Goal: Task Accomplishment & Management: Use online tool/utility

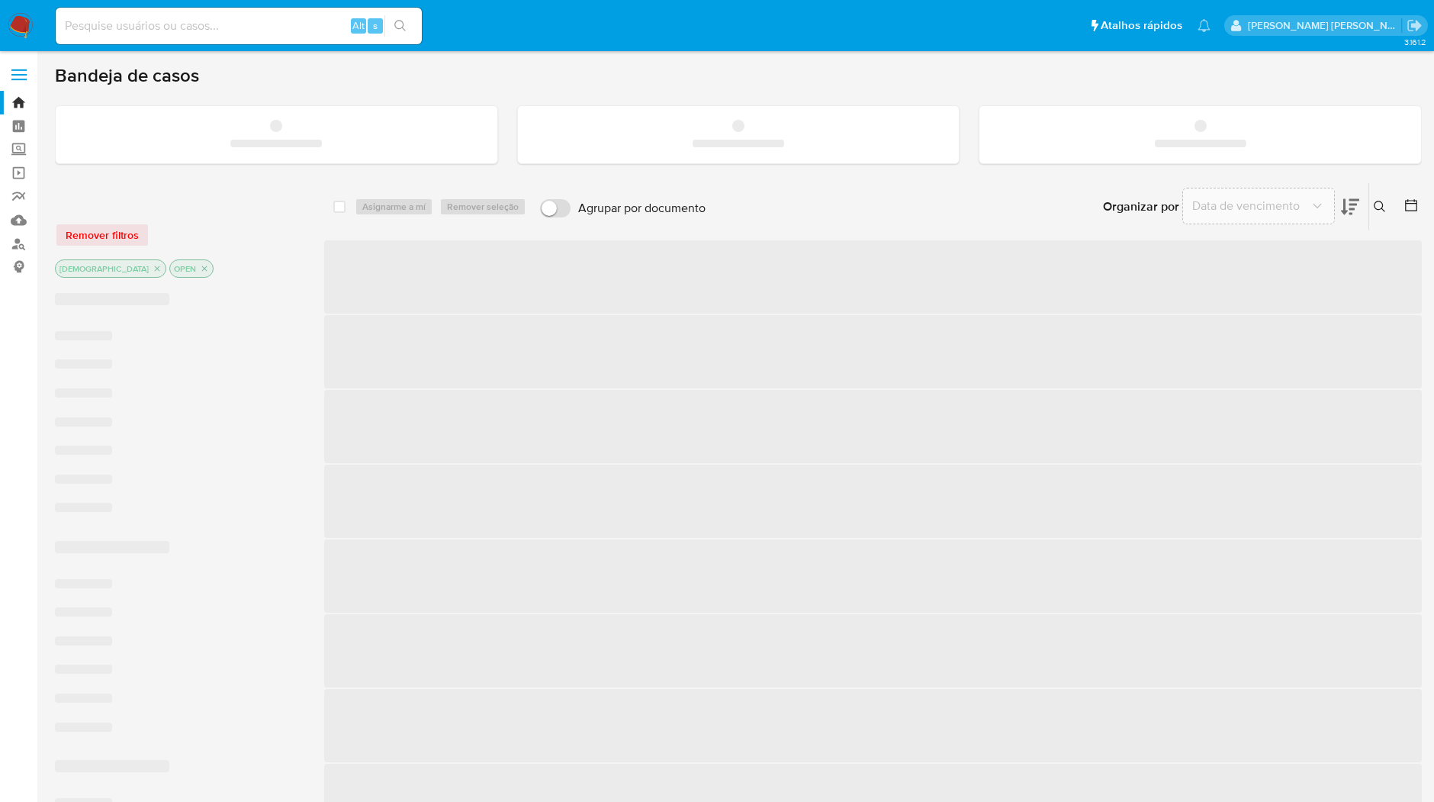
click at [253, 32] on input at bounding box center [239, 26] width 366 height 20
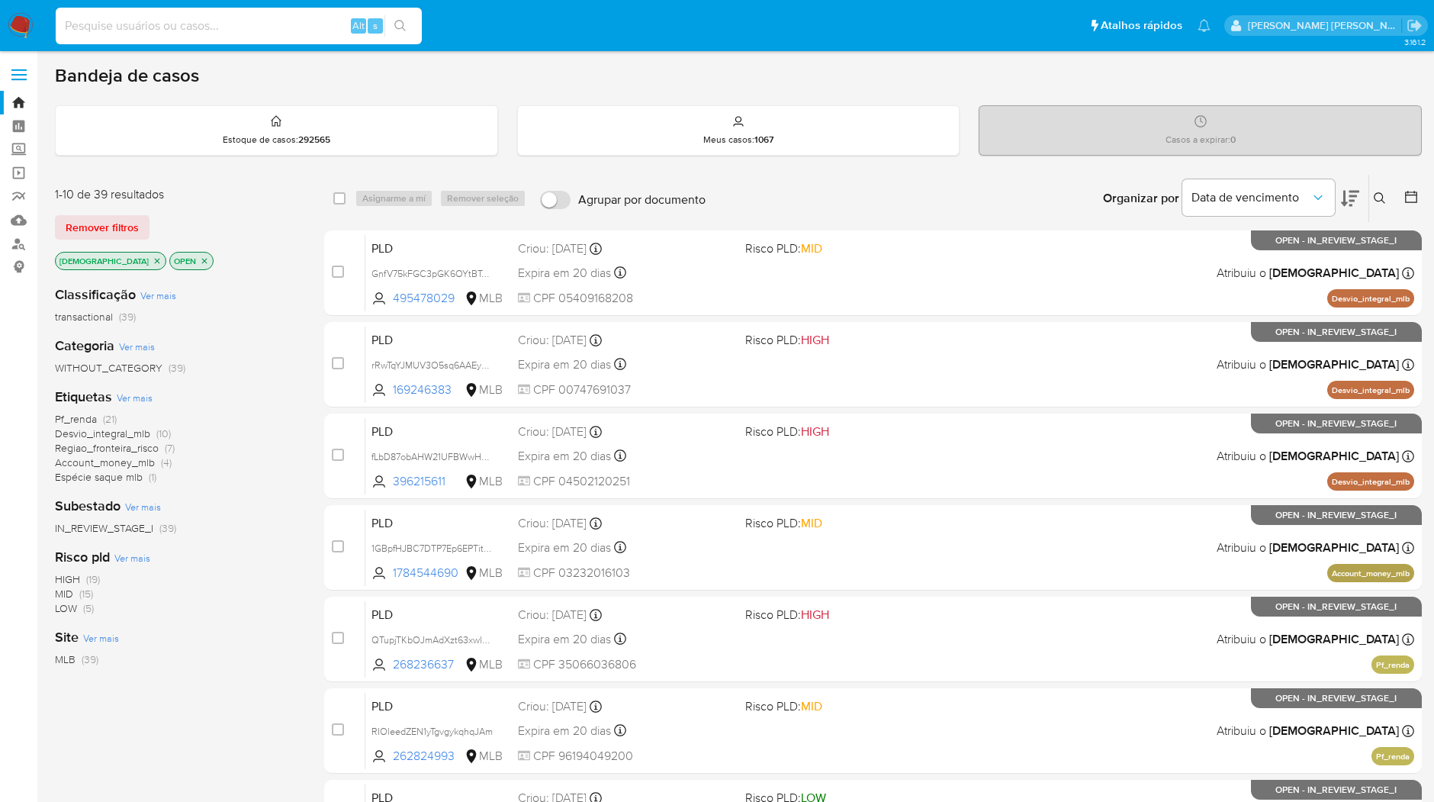
paste input "EDyLnFIiPh9AMIpIZj1gD6sP"
type input "EDyLnFIiPh9AMIpIZj1gD6sP"
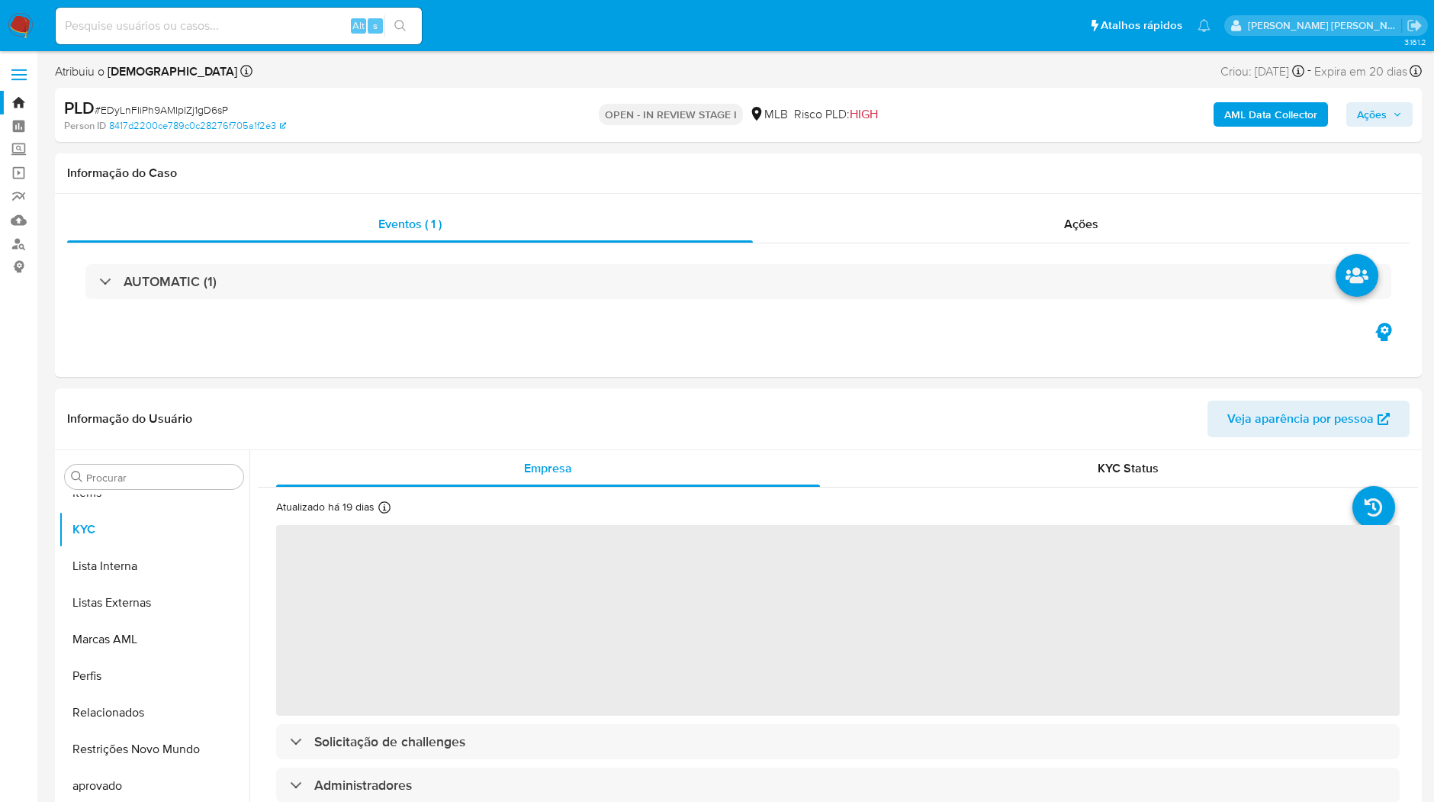
scroll to position [790, 0]
select select "10"
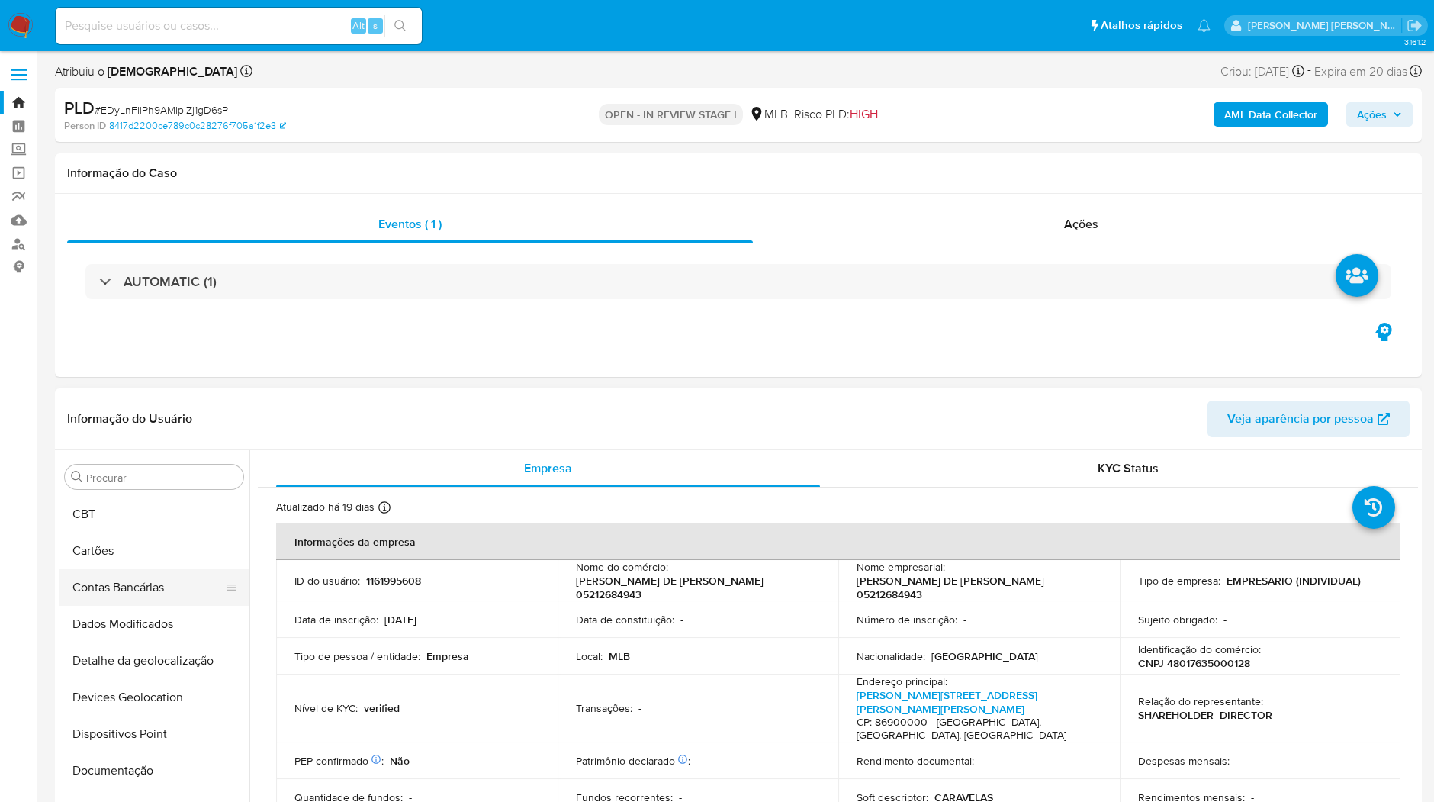
scroll to position [0, 0]
click at [104, 557] on button "Anexos" at bounding box center [148, 550] width 179 height 37
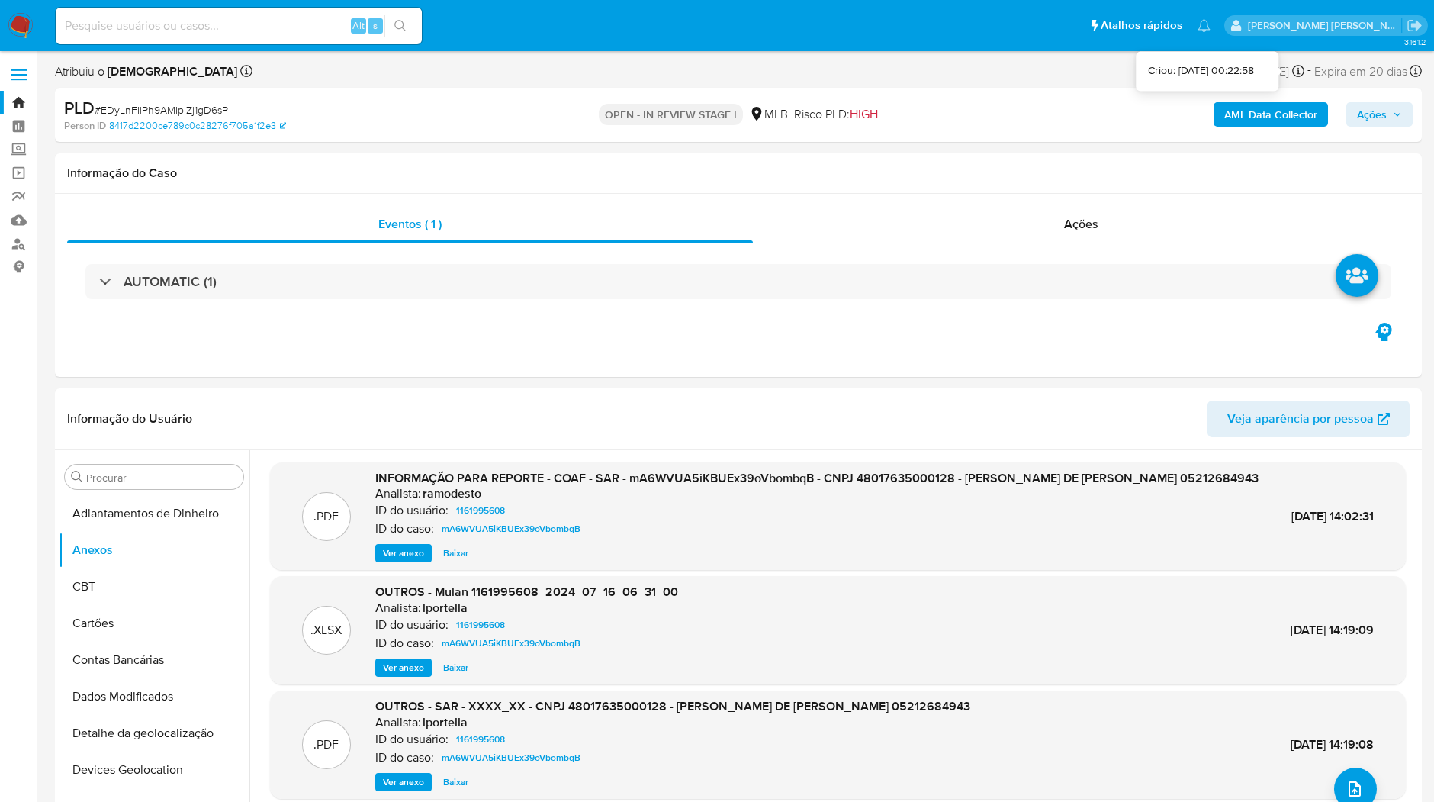
click at [1255, 103] on b "AML Data Collector" at bounding box center [1271, 114] width 93 height 24
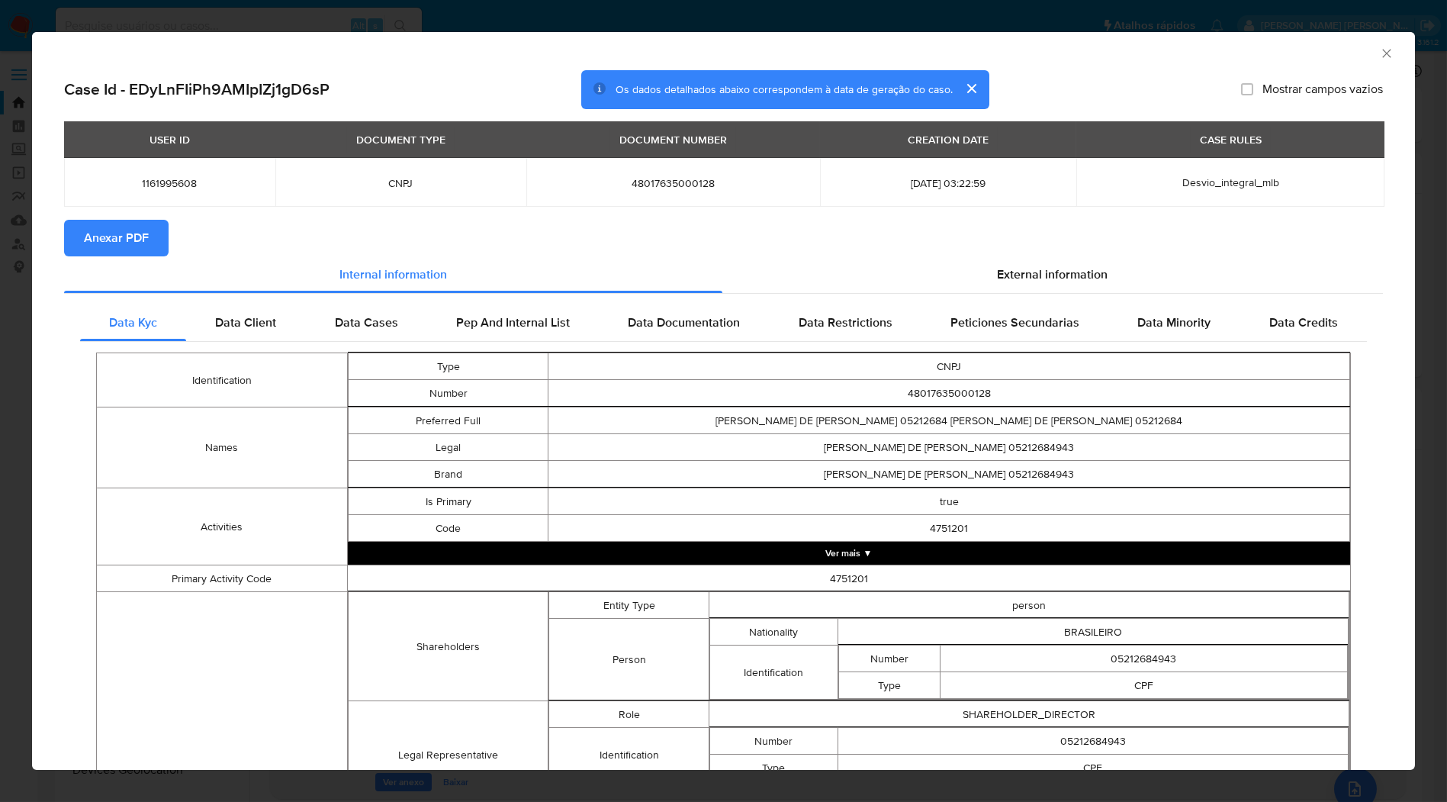
click at [108, 249] on span "Anexar PDF" at bounding box center [116, 238] width 65 height 34
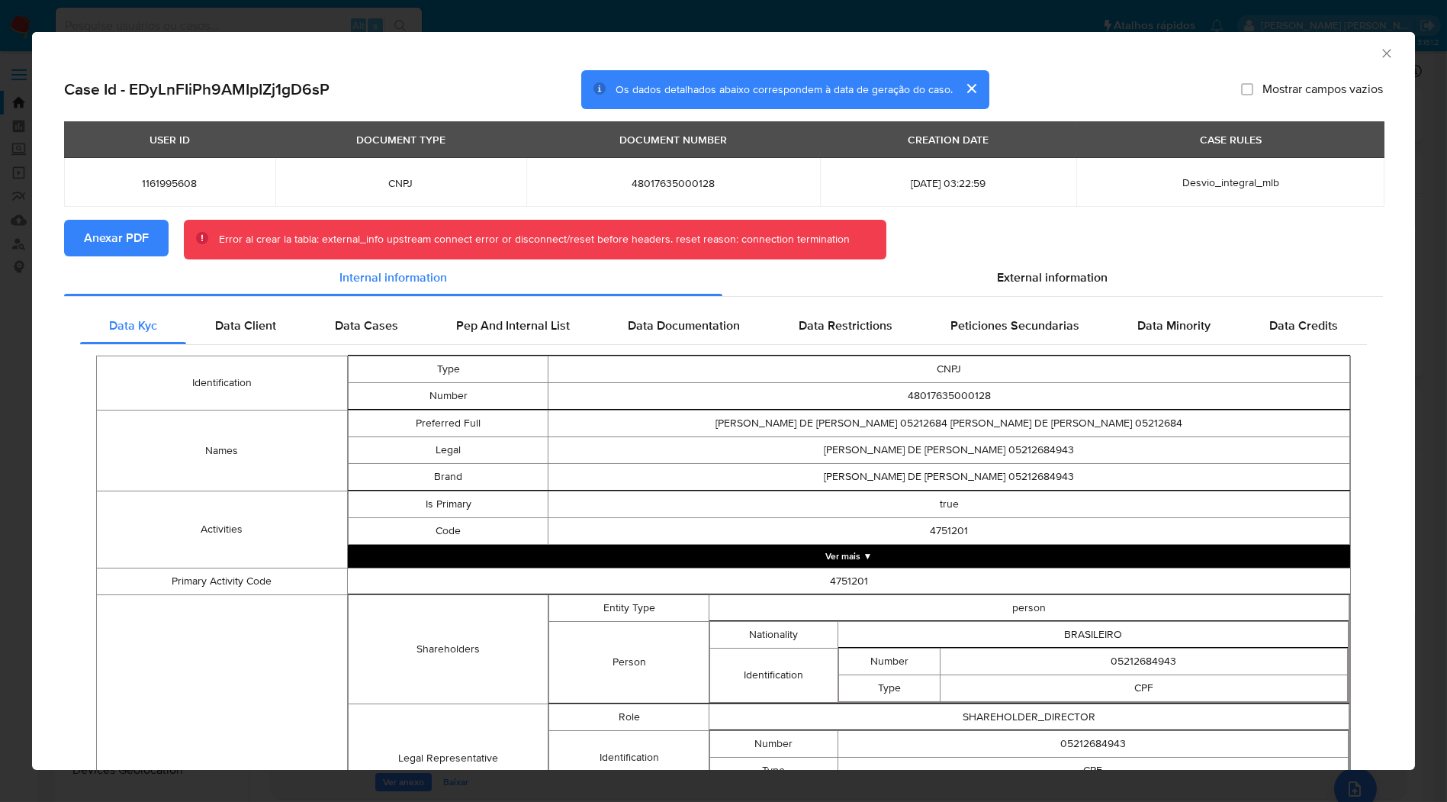
click at [717, 21] on div "AML Data Collector Case Id - EDyLnFIiPh9AMIpIZj1gD6sP Os dados detalhados abaix…" at bounding box center [723, 401] width 1447 height 802
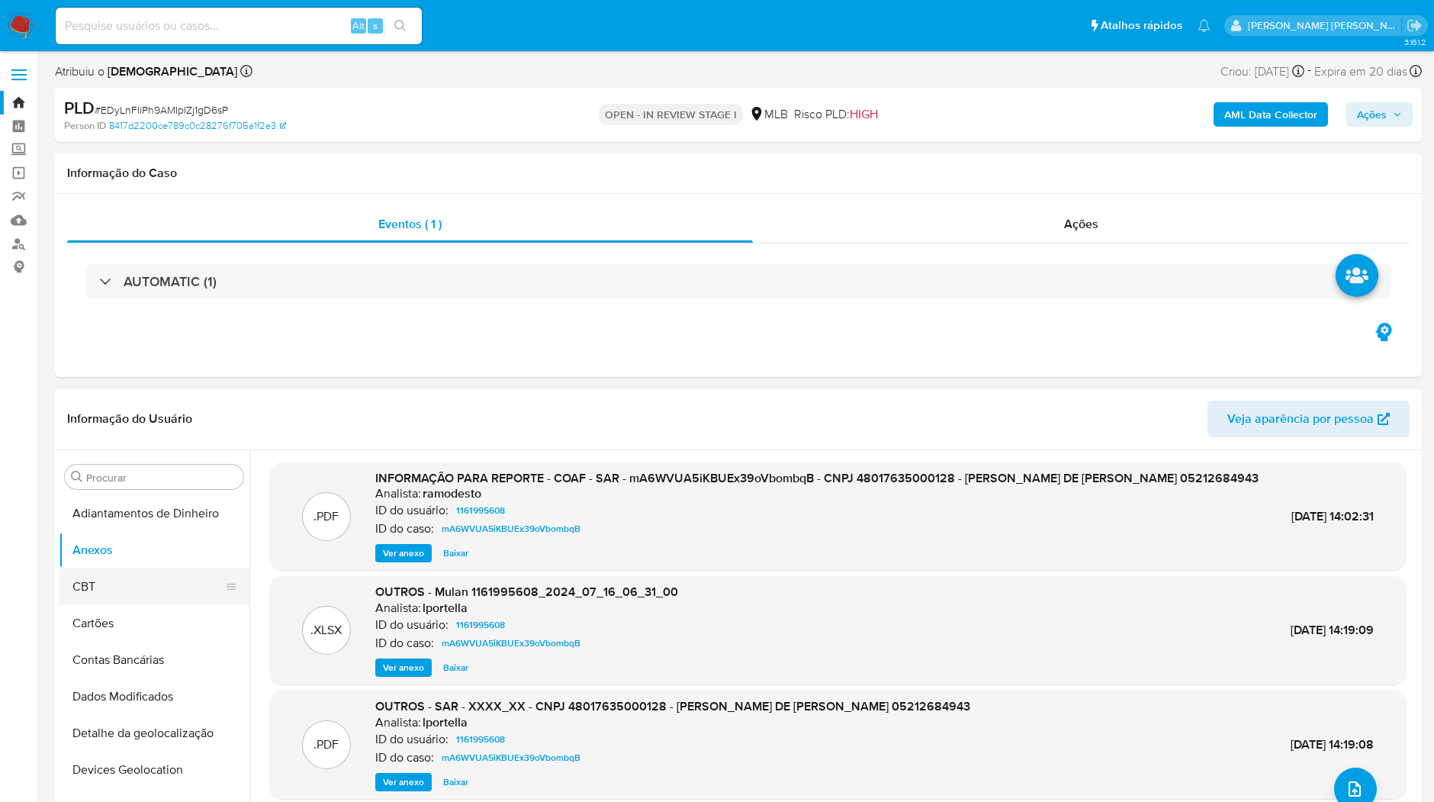
click at [98, 599] on button "CBT" at bounding box center [148, 586] width 179 height 37
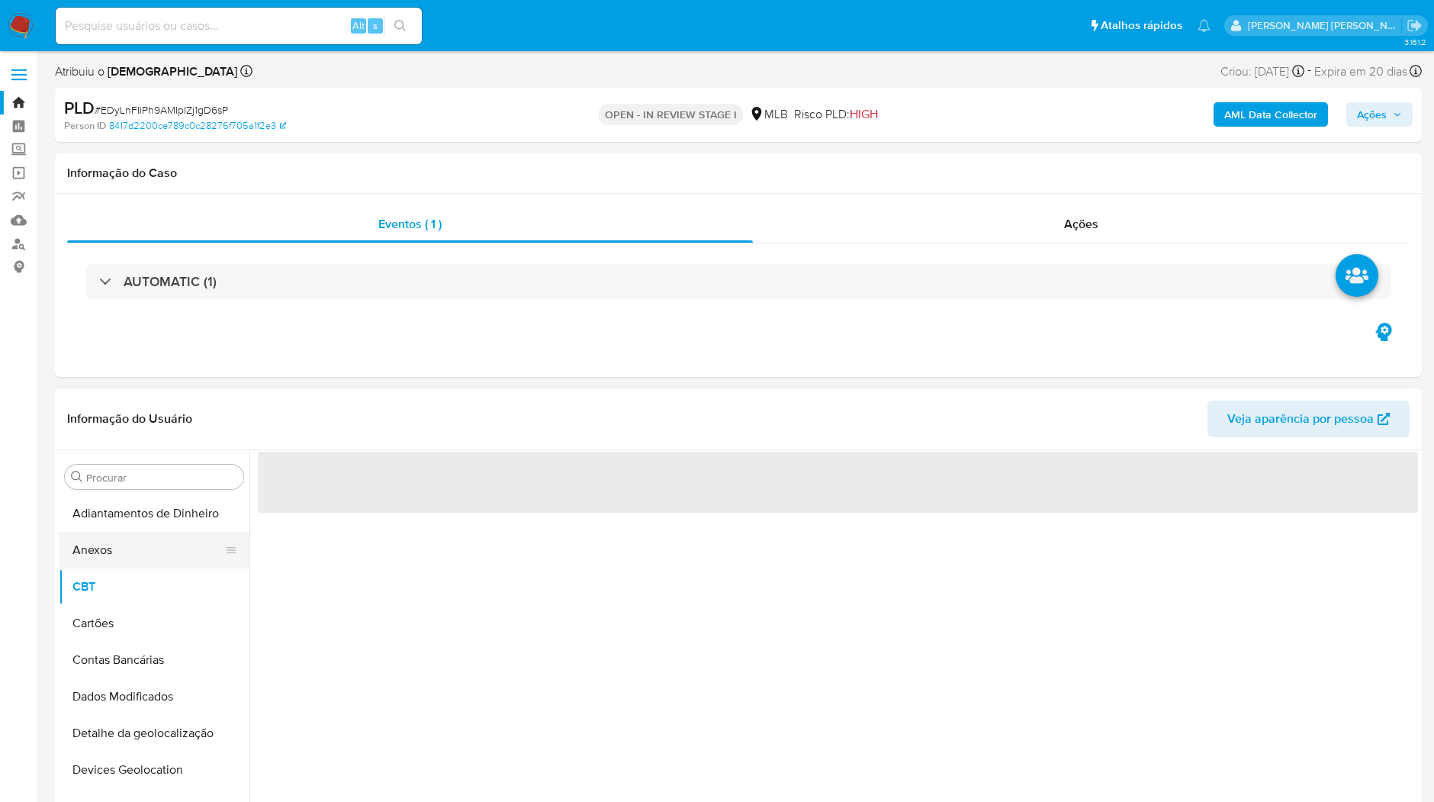
click at [105, 561] on button "Anexos" at bounding box center [148, 550] width 179 height 37
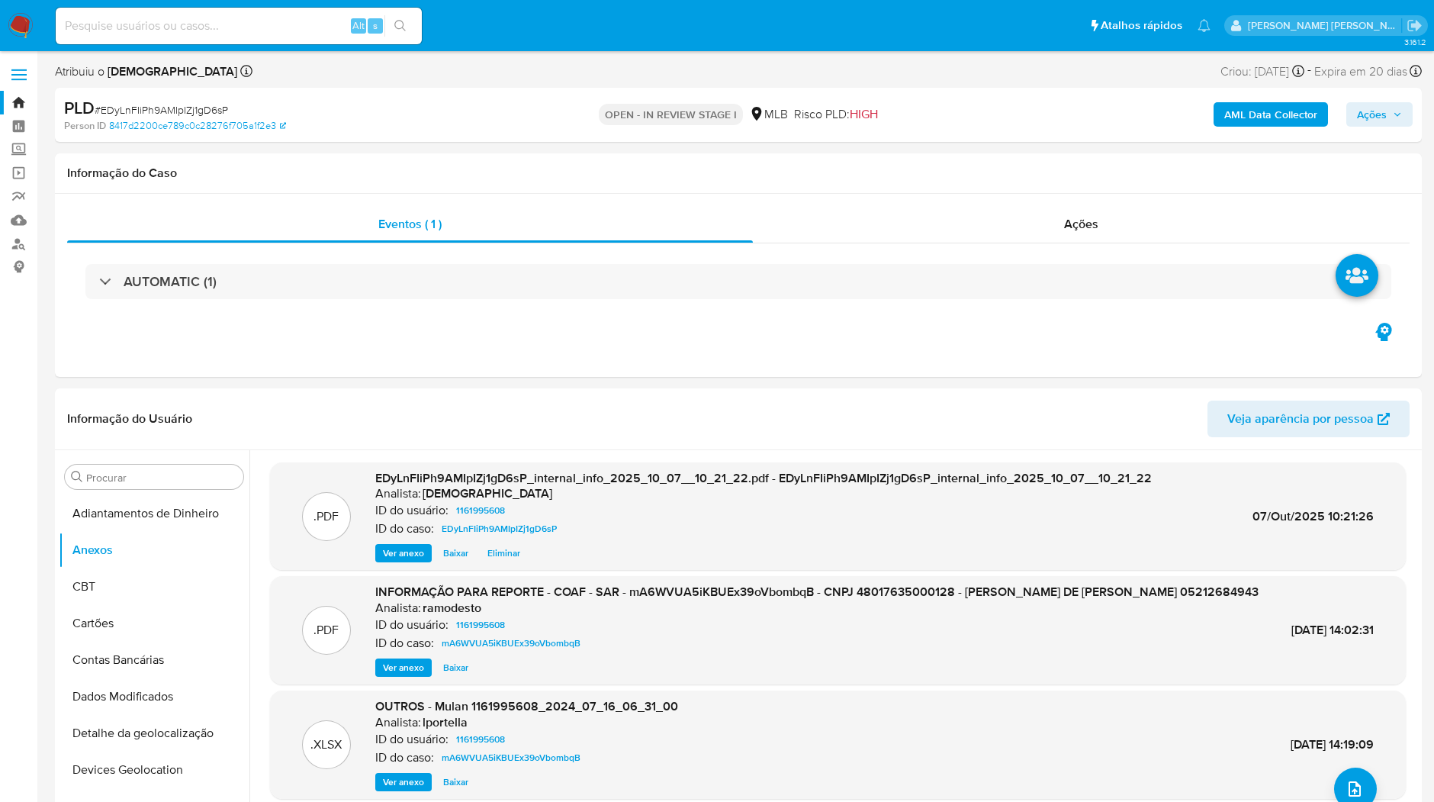
click at [1247, 111] on b "AML Data Collector" at bounding box center [1271, 114] width 93 height 24
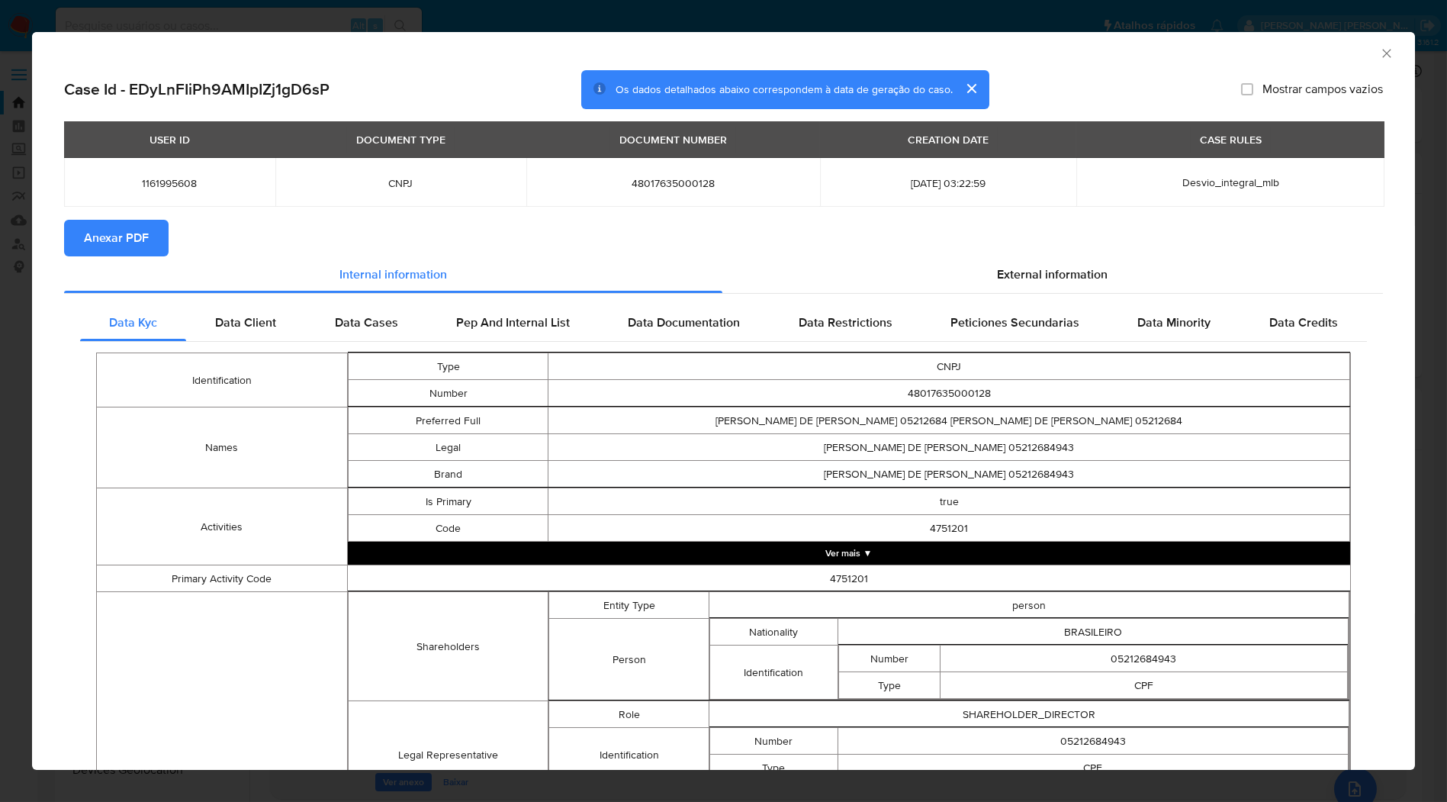
click at [159, 223] on button "Anexar PDF" at bounding box center [116, 238] width 105 height 37
click at [678, 36] on div "AML Data Collector" at bounding box center [723, 51] width 1383 height 38
click at [683, 27] on div "AML Data Collector Case Id - EDyLnFIiPh9AMIpIZj1gD6sP Os dados detalhados abaix…" at bounding box center [723, 401] width 1447 height 802
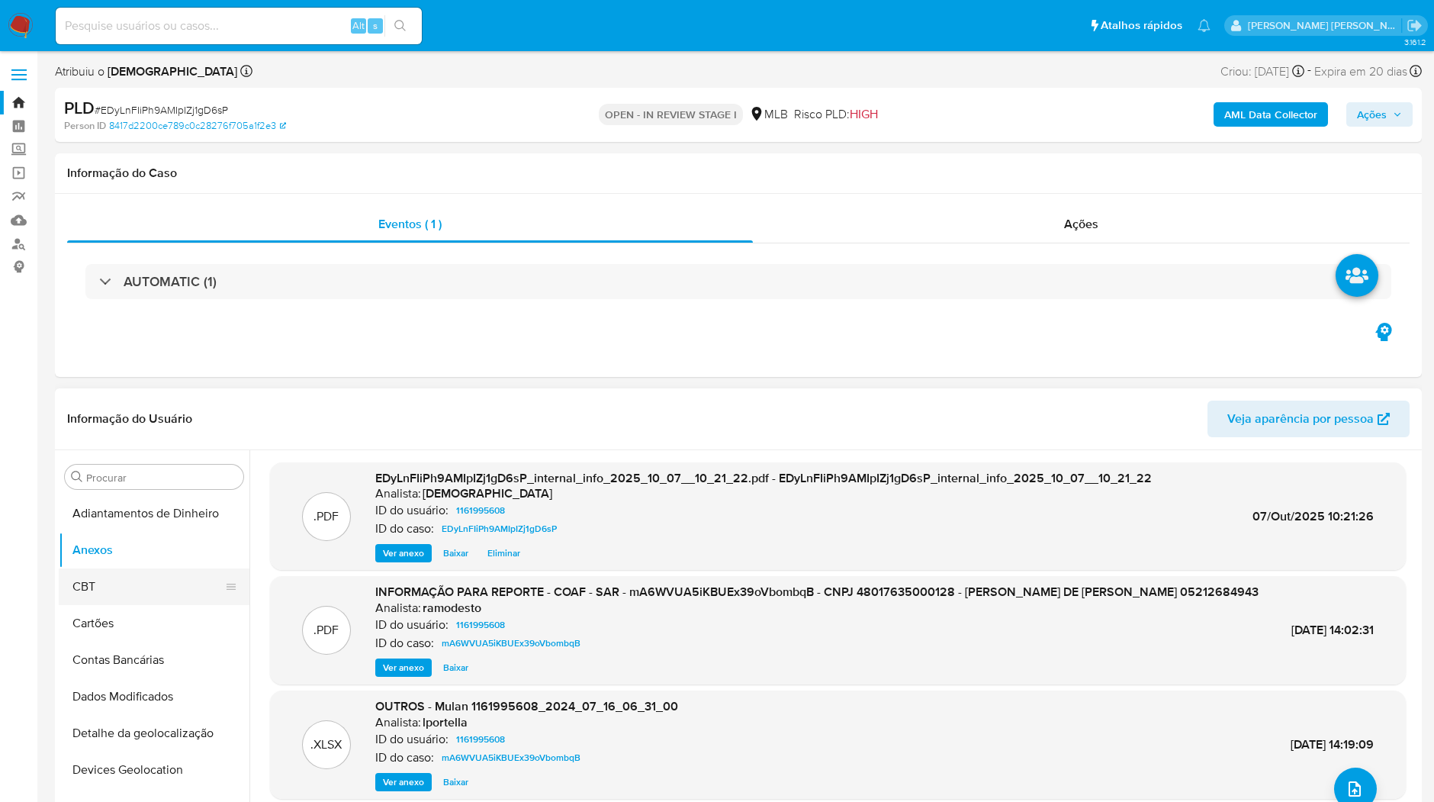
click at [105, 594] on button "CBT" at bounding box center [148, 586] width 179 height 37
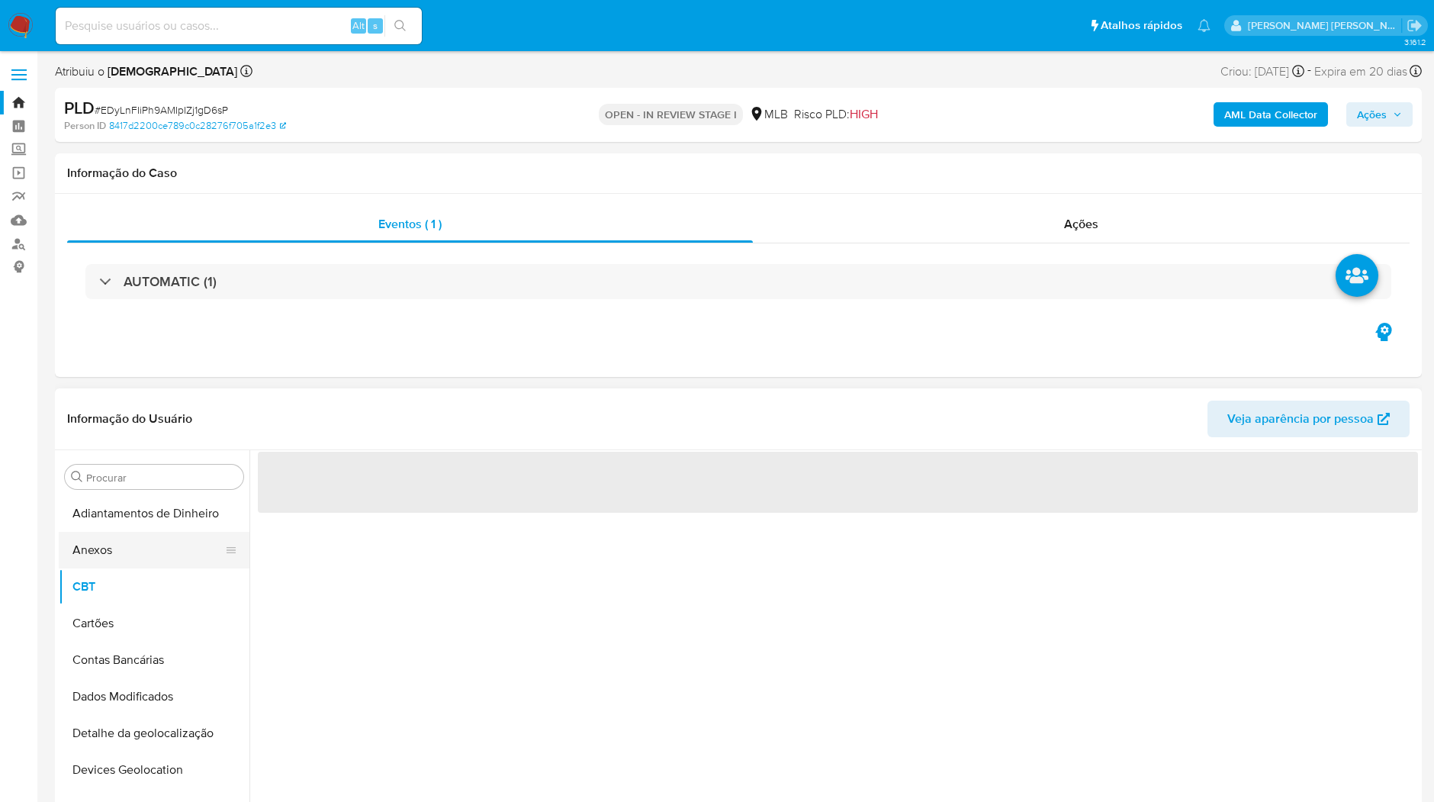
click at [113, 561] on button "Anexos" at bounding box center [148, 550] width 179 height 37
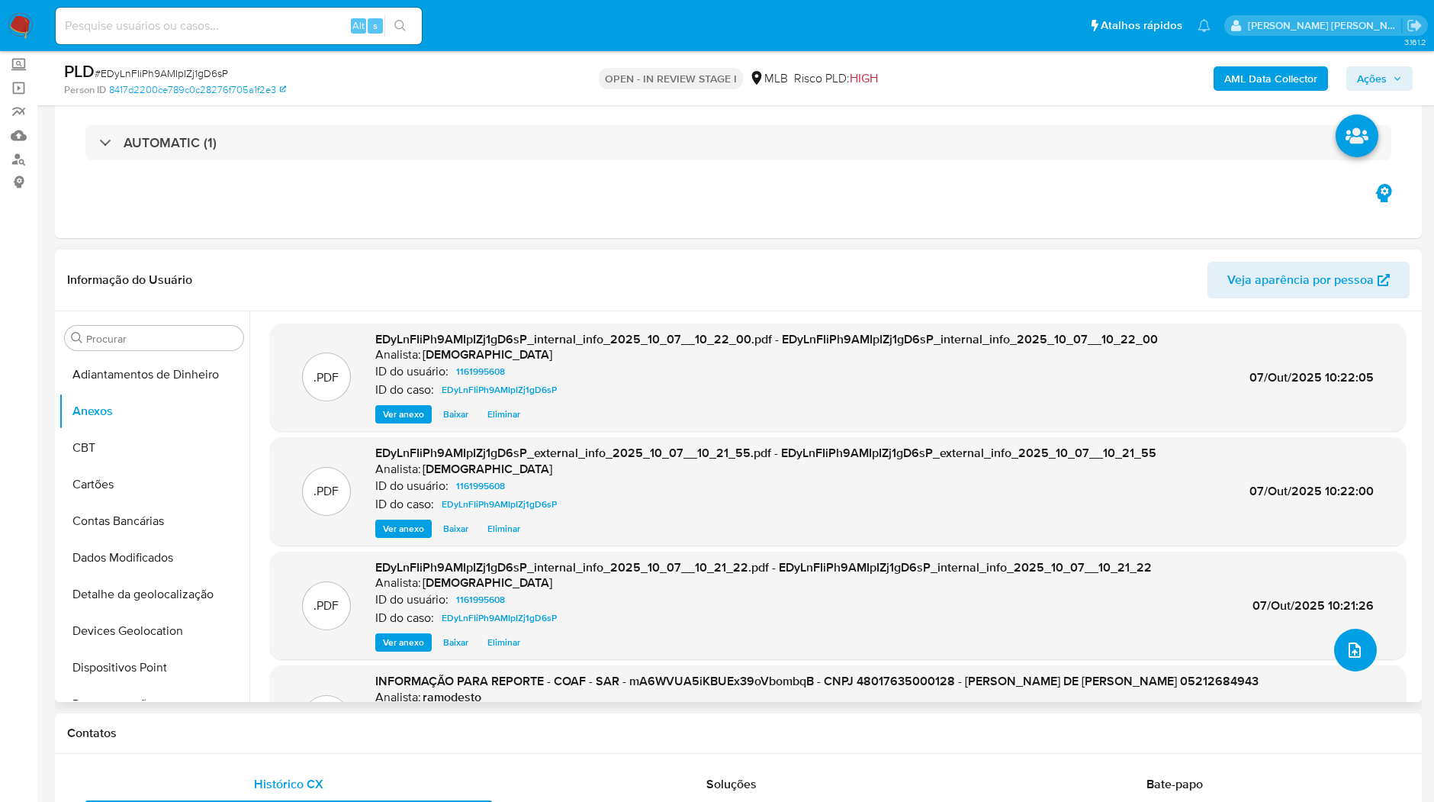
click at [1349, 639] on button "upload-file" at bounding box center [1355, 650] width 43 height 43
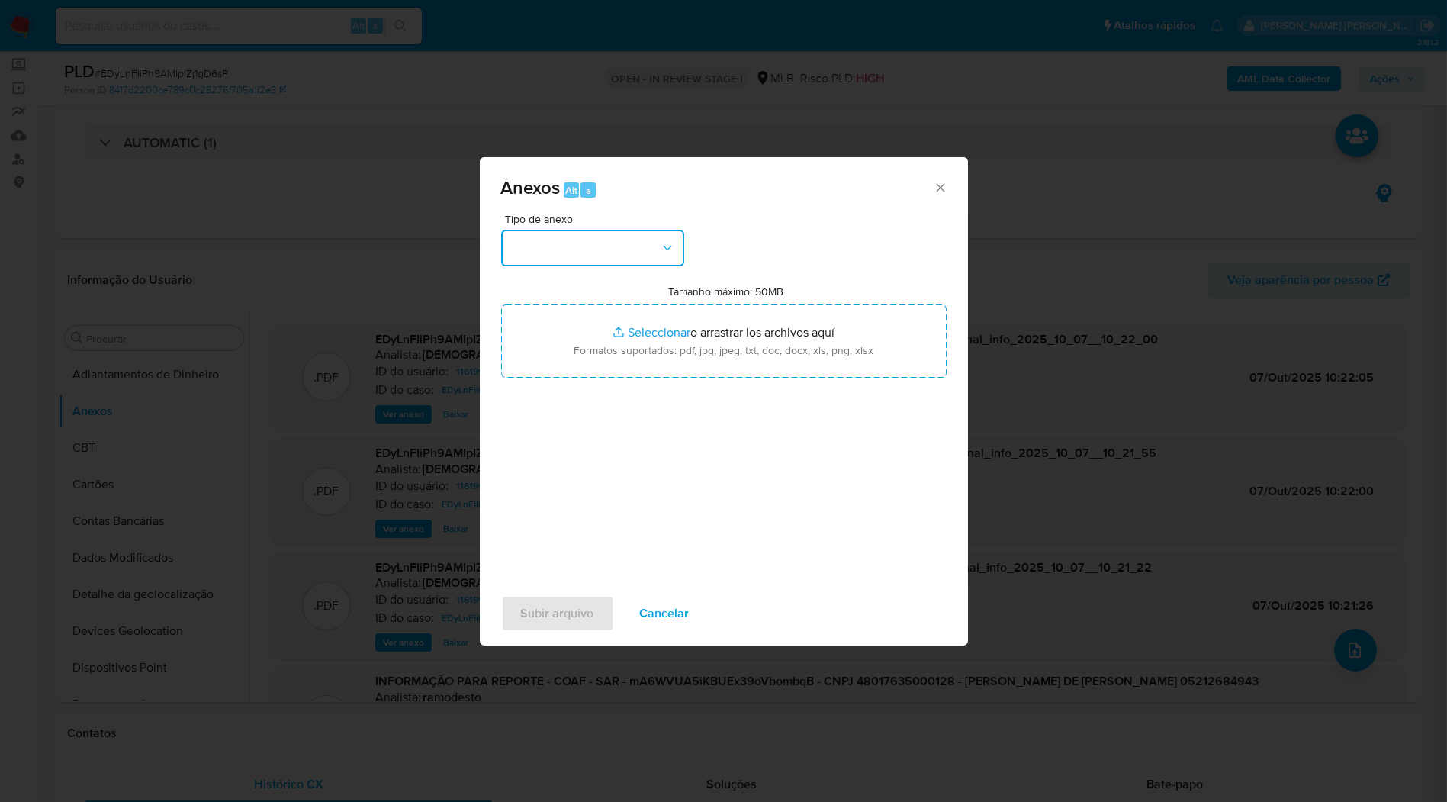
click at [671, 259] on button "button" at bounding box center [592, 248] width 183 height 37
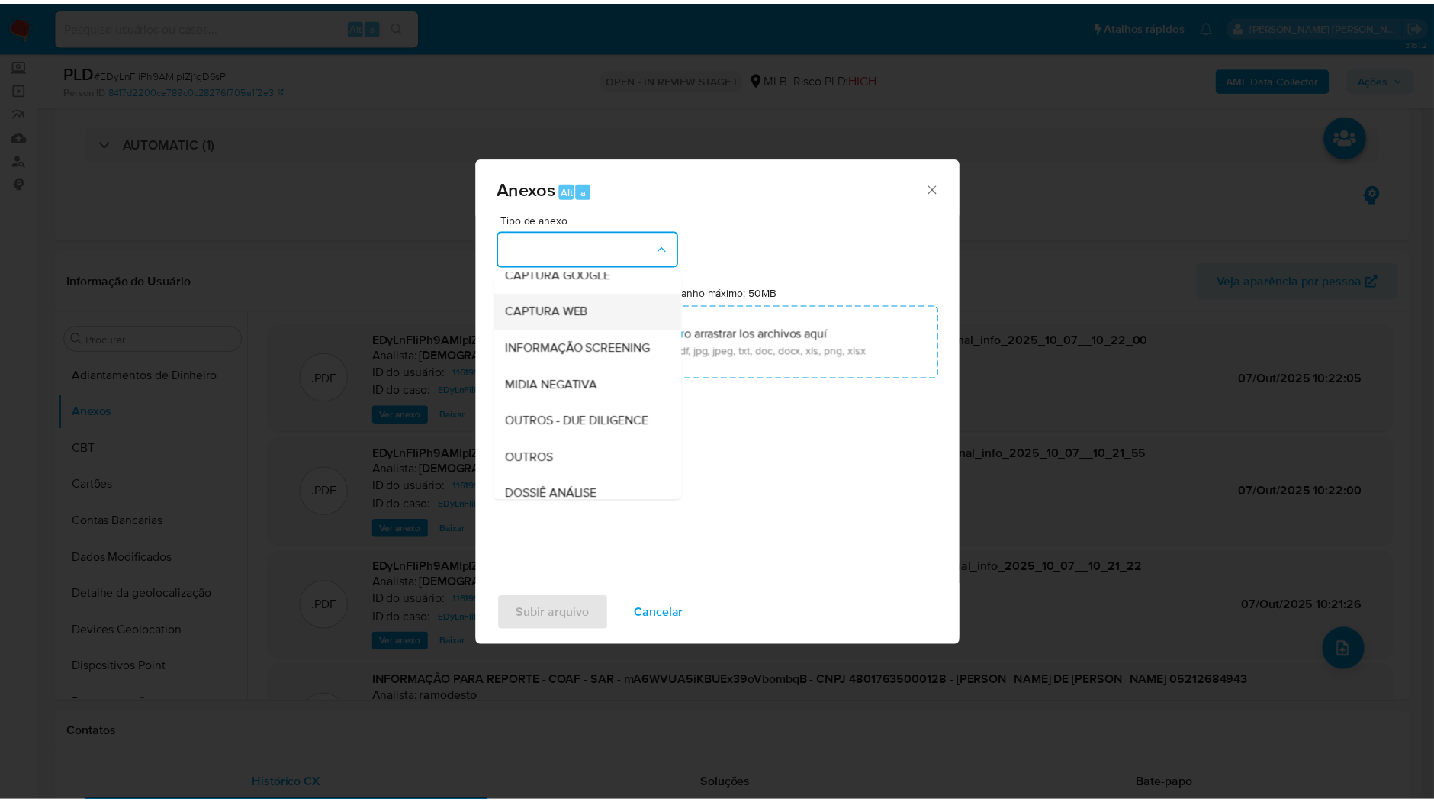
scroll to position [234, 0]
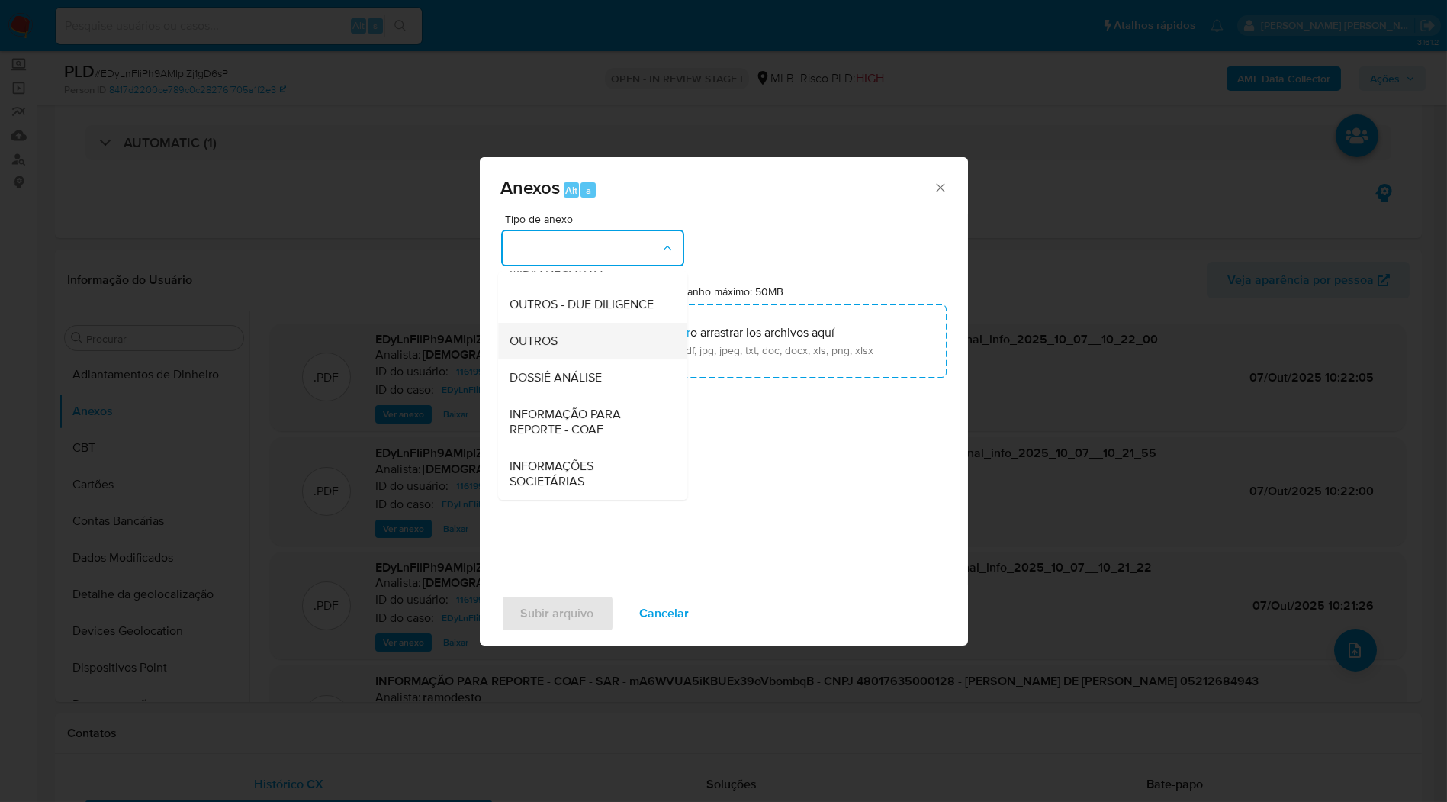
click at [581, 354] on div "OUTROS" at bounding box center [588, 341] width 156 height 37
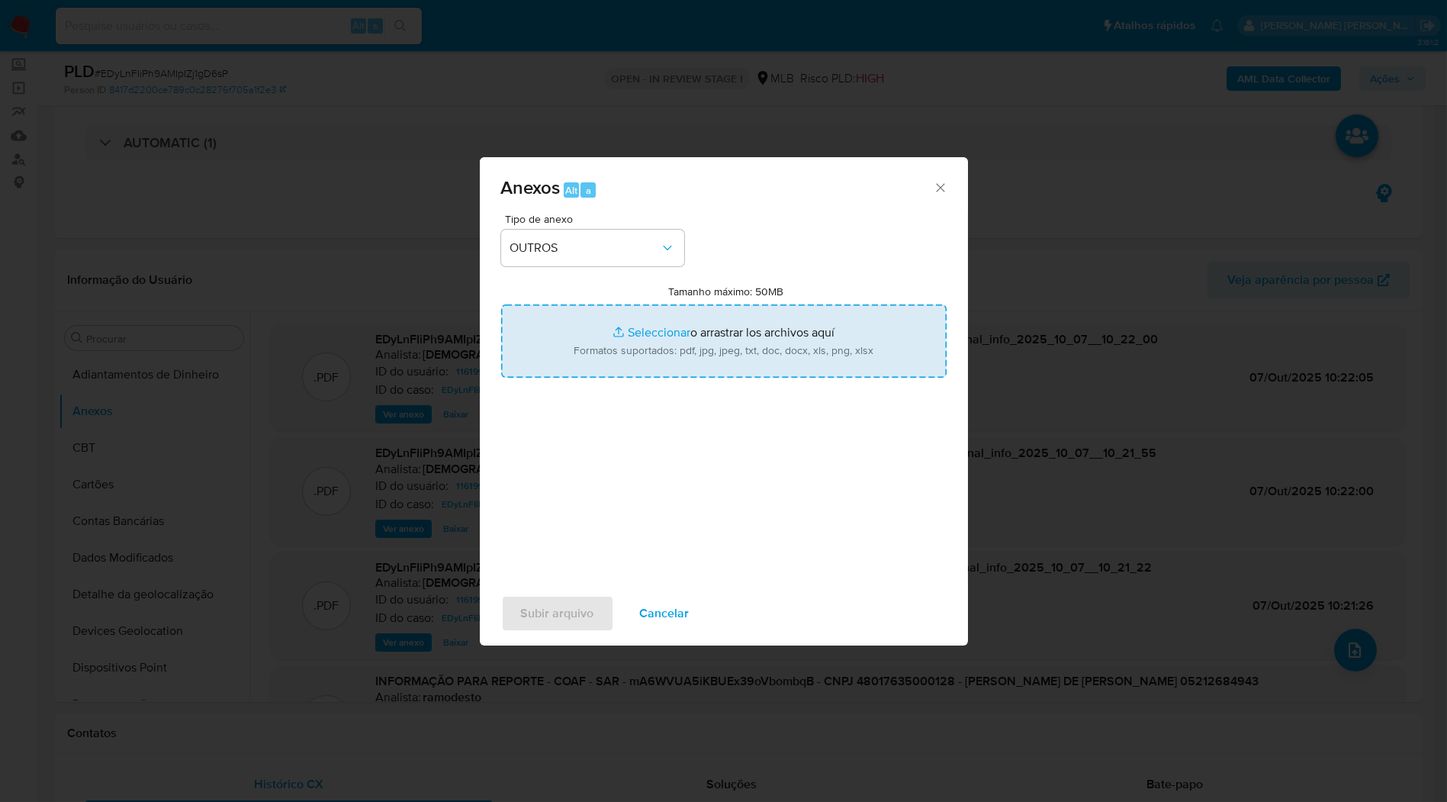
click at [600, 340] on input "Tamanho máximo: 50MB Seleccionar archivos" at bounding box center [724, 340] width 446 height 73
type input "C:\fakepath\2º SAR - XXXX_XX - CNPJ 48017635000128 - [PERSON_NAME] DE [PERSON_N…"
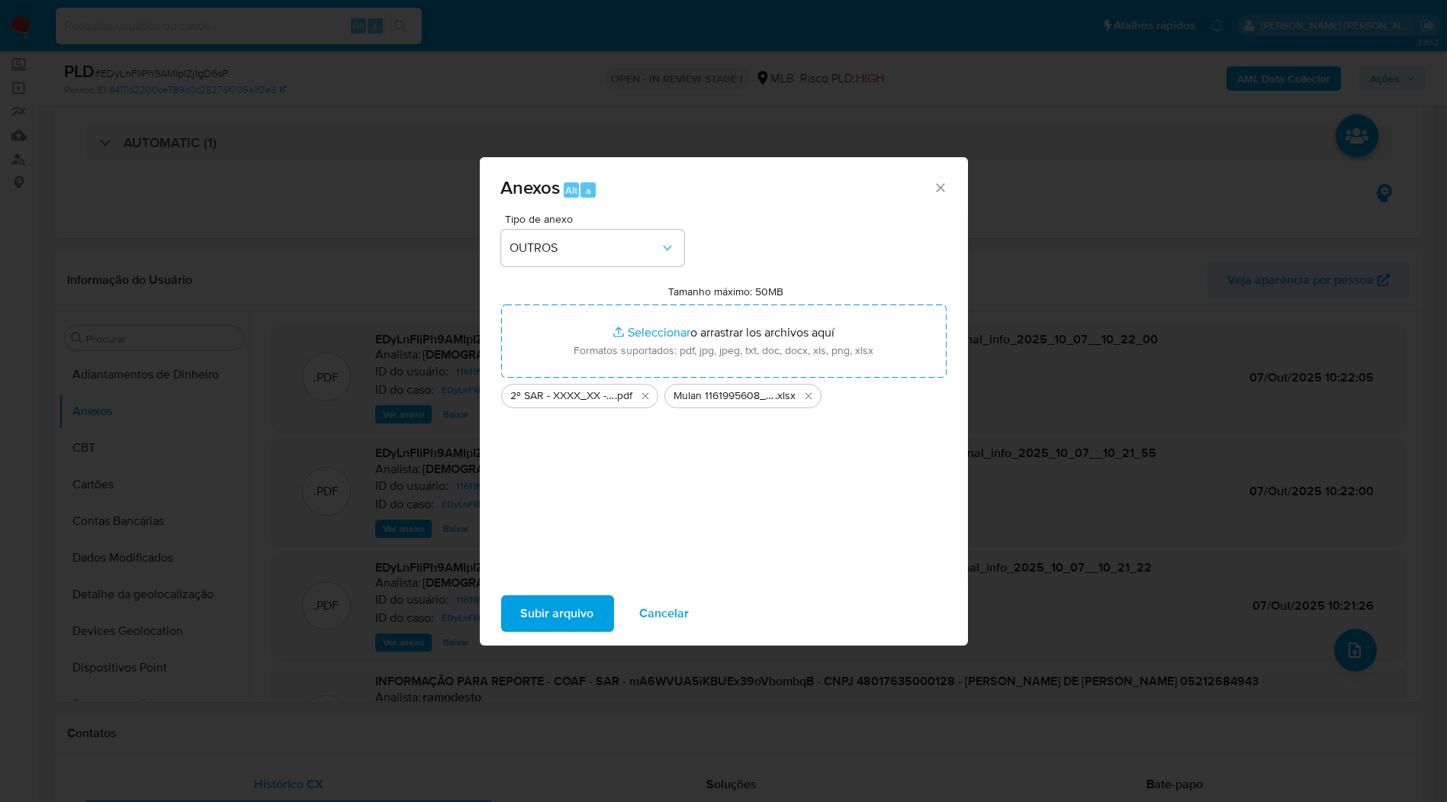
click at [529, 603] on span "Subir arquivo" at bounding box center [557, 614] width 73 height 34
